Goal: Check status: Check status

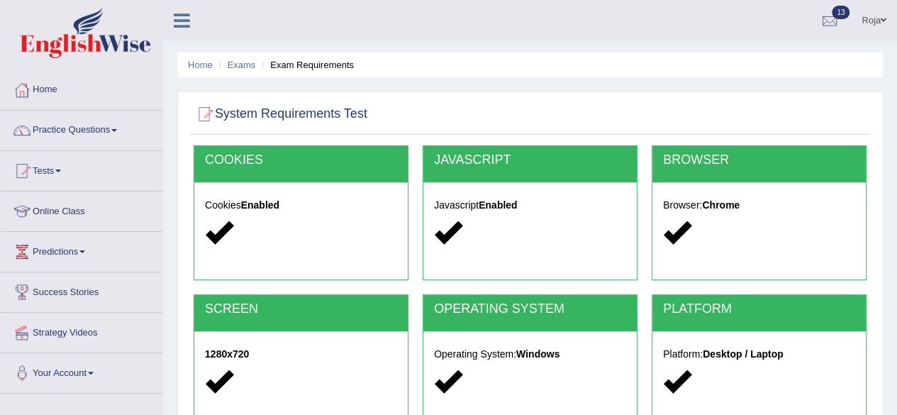
click at [204, 71] on li "Home" at bounding box center [200, 64] width 25 height 13
click at [198, 60] on link "Home" at bounding box center [200, 65] width 25 height 11
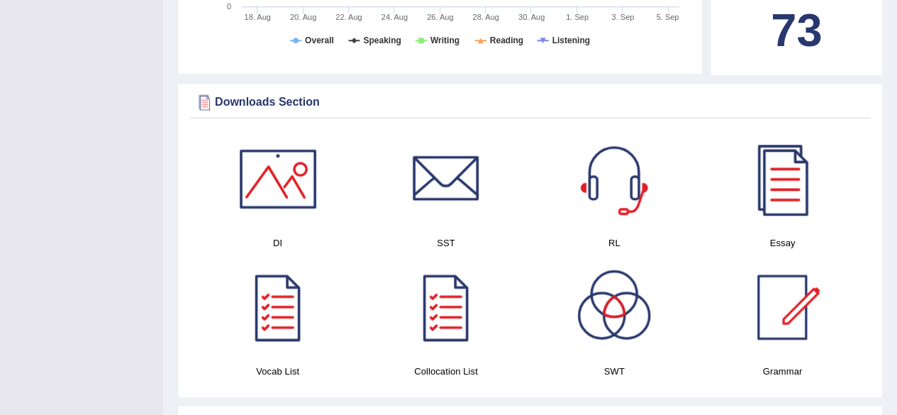
scroll to position [628, 0]
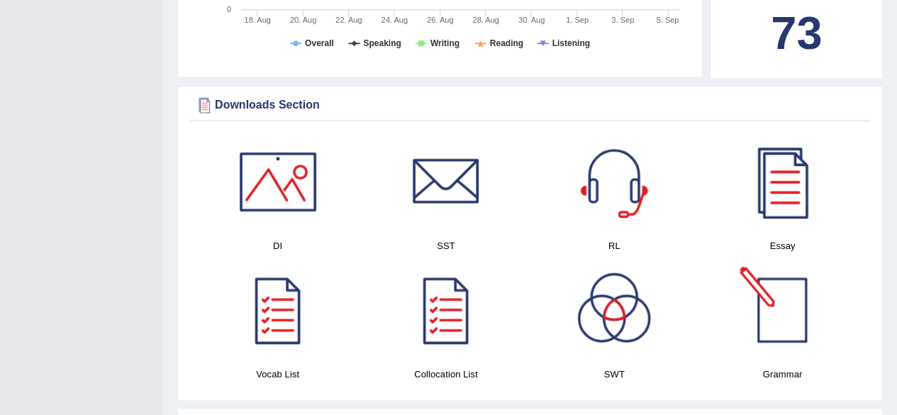
click at [795, 321] on div at bounding box center [781, 309] width 99 height 99
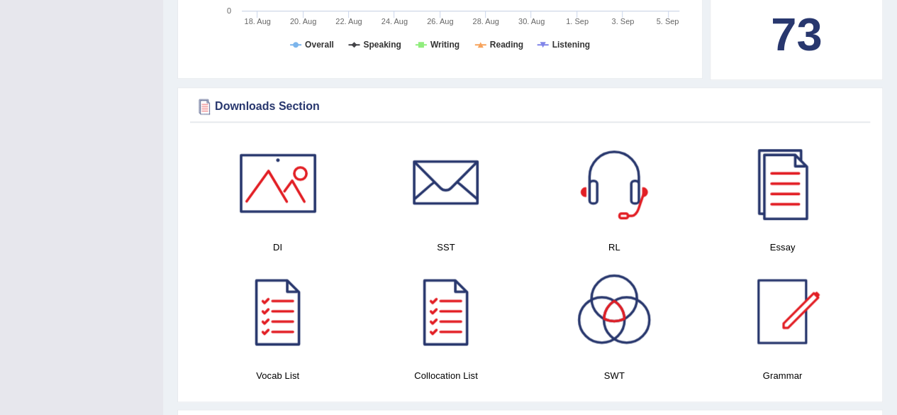
scroll to position [0, 0]
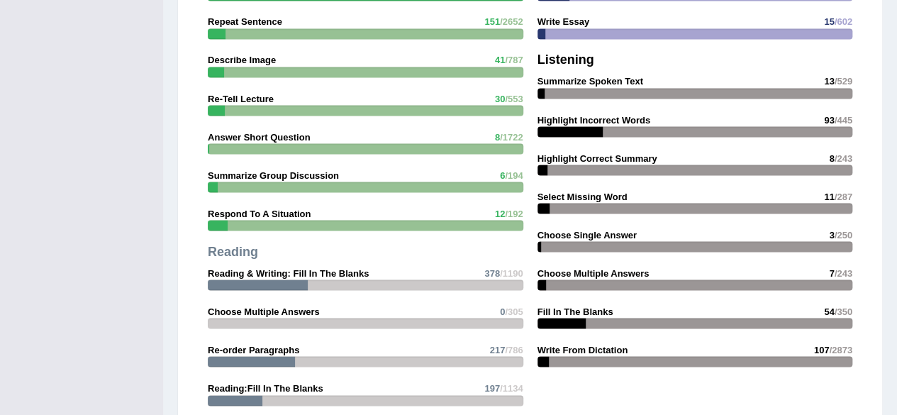
scroll to position [2010, 0]
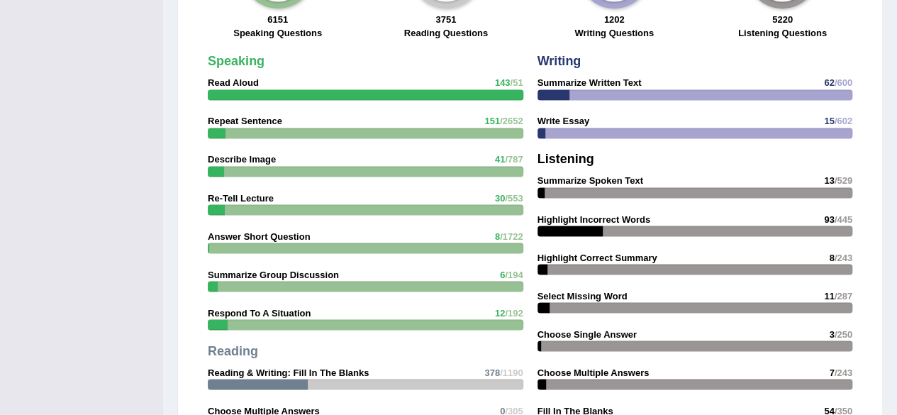
scroll to position [2020, 0]
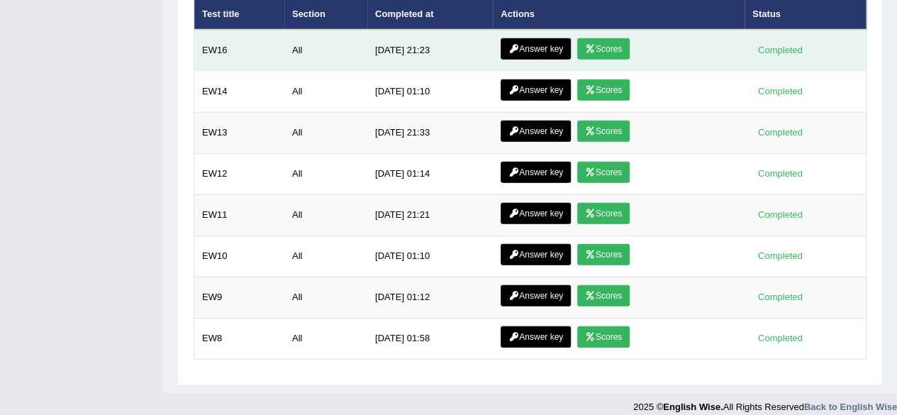
click at [598, 38] on link "Scores" at bounding box center [603, 48] width 52 height 21
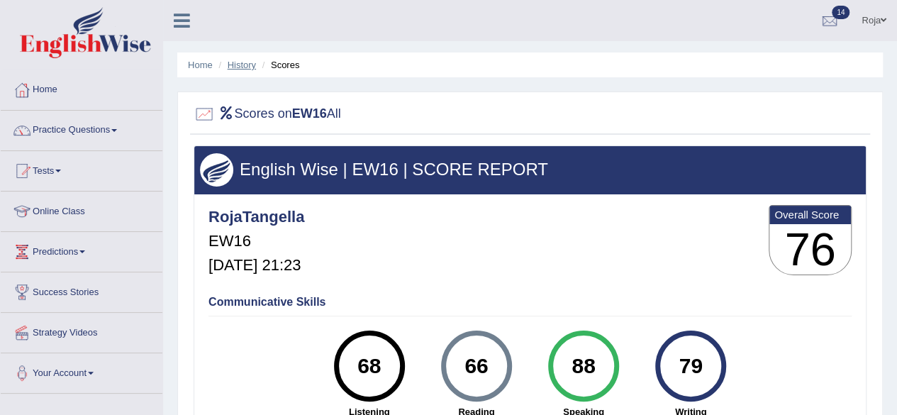
click at [231, 62] on link "History" at bounding box center [242, 65] width 28 height 11
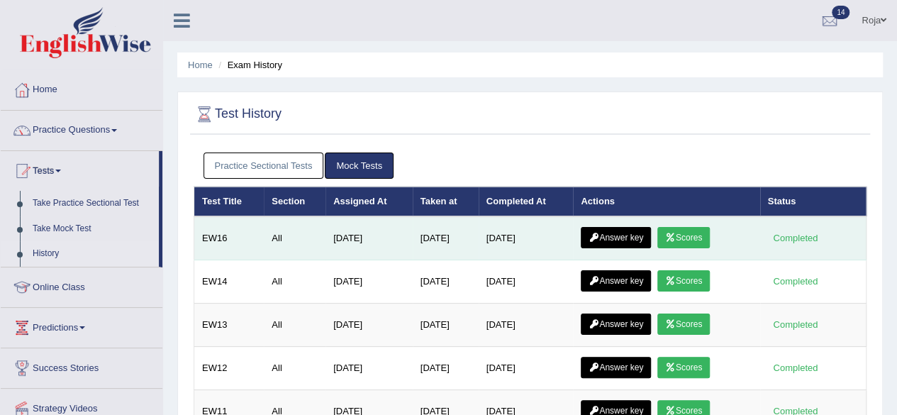
click at [639, 236] on link "Answer key" at bounding box center [616, 237] width 70 height 21
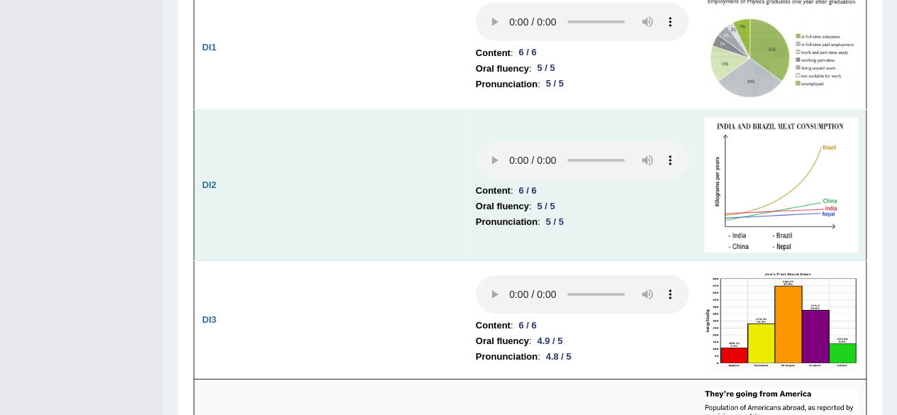
scroll to position [2272, 0]
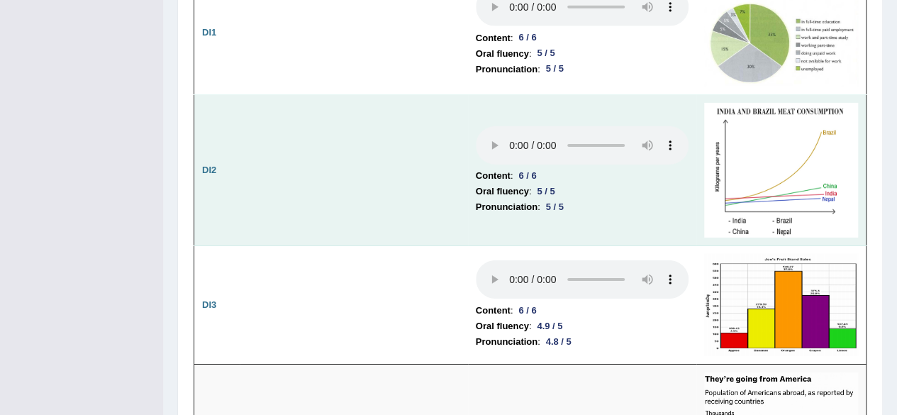
drag, startPoint x: 900, startPoint y: 28, endPoint x: 840, endPoint y: 181, distance: 164.3
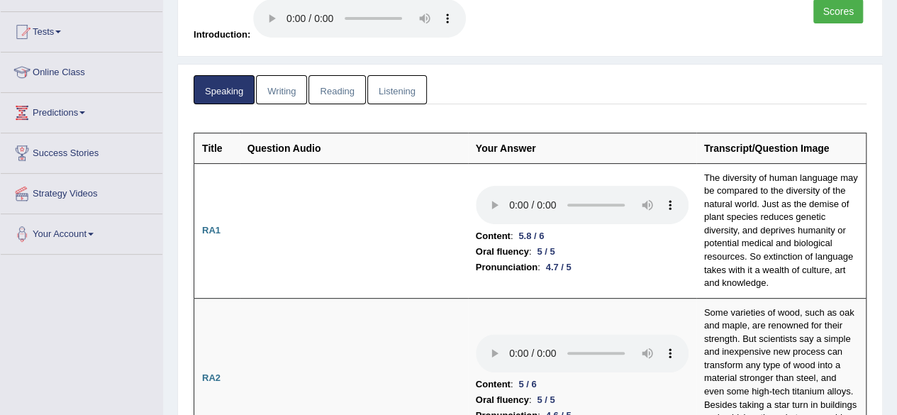
scroll to position [0, 0]
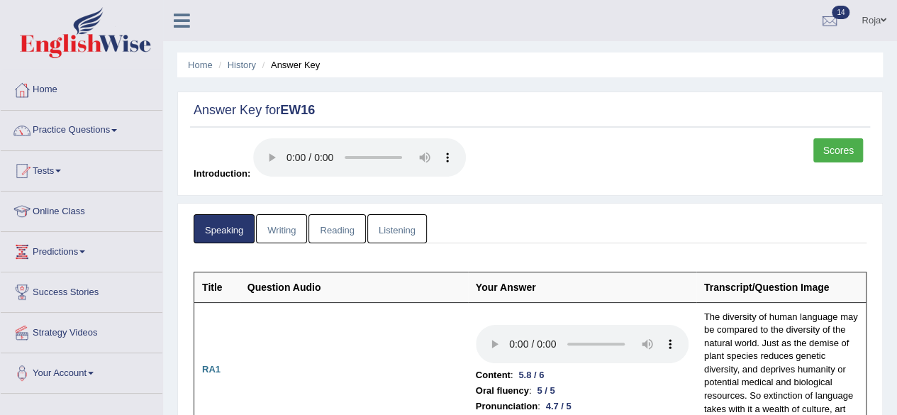
click at [189, 71] on li "Home" at bounding box center [200, 64] width 25 height 13
click at [195, 69] on link "Home" at bounding box center [200, 65] width 25 height 11
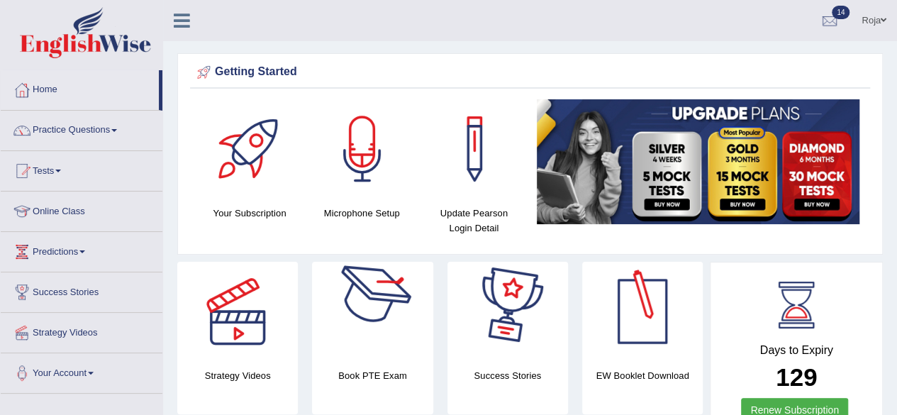
click at [354, 338] on div at bounding box center [372, 311] width 99 height 99
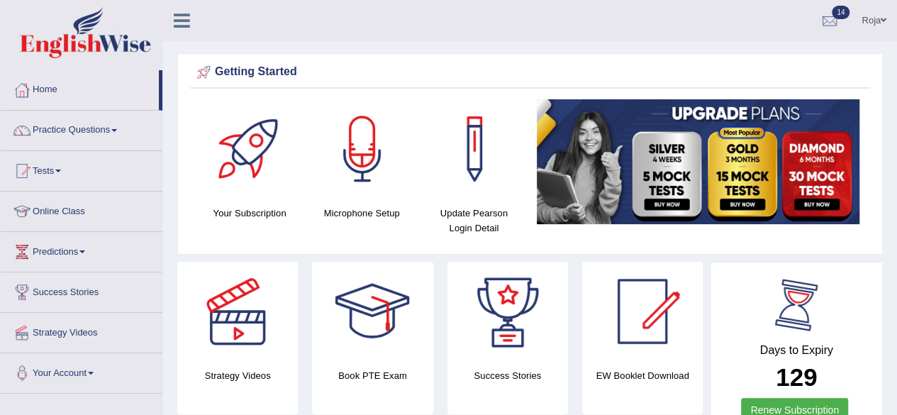
click at [378, 364] on div "Book PTE Exam" at bounding box center [372, 338] width 121 height 152
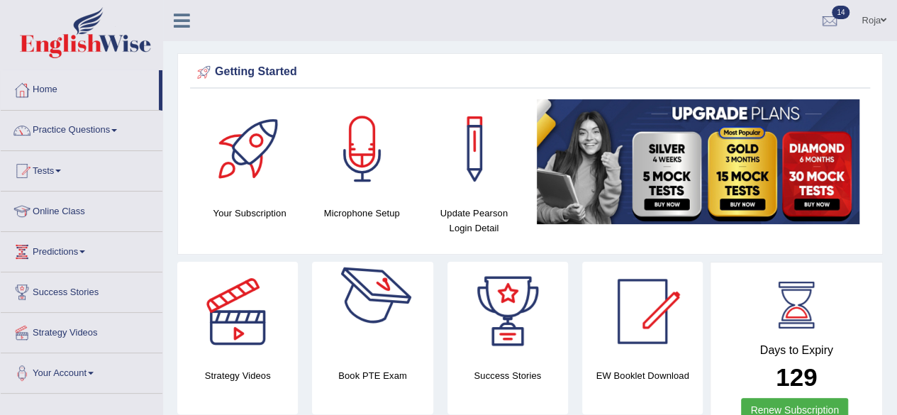
click at [367, 326] on div at bounding box center [372, 311] width 99 height 99
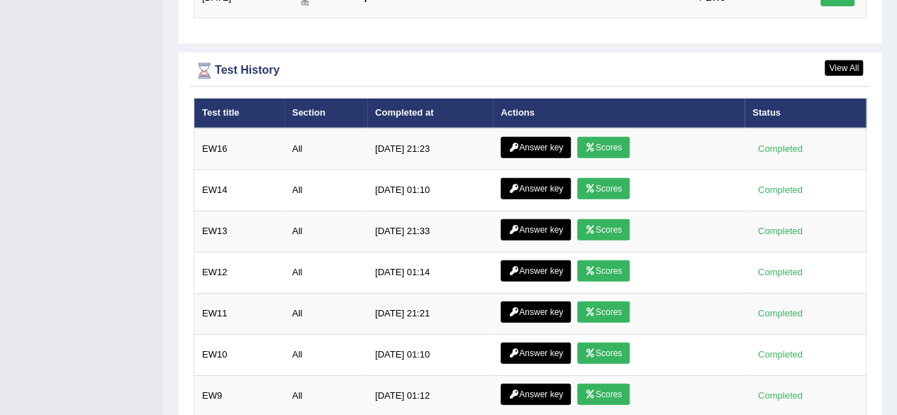
scroll to position [1925, 0]
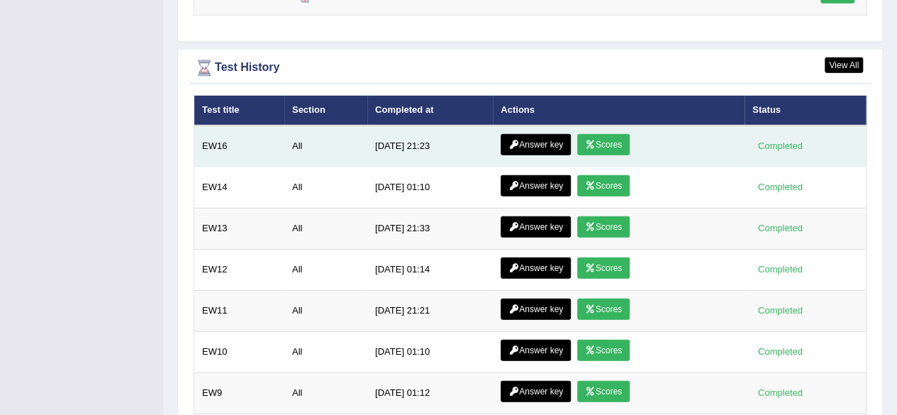
click at [606, 141] on link "Scores" at bounding box center [603, 144] width 52 height 21
